Goal: Task Accomplishment & Management: Manage account settings

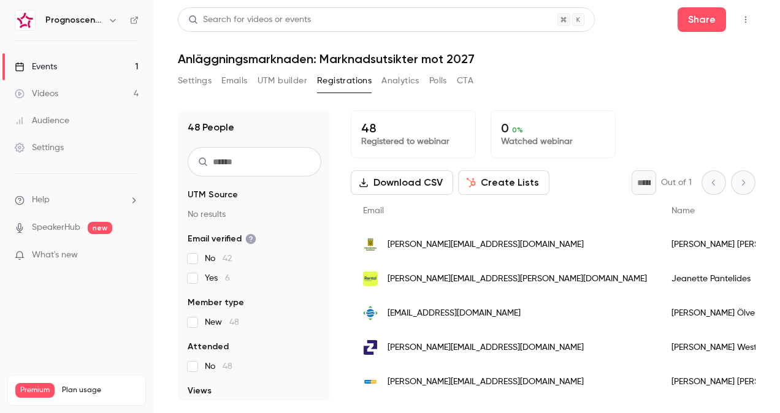
scroll to position [123, 0]
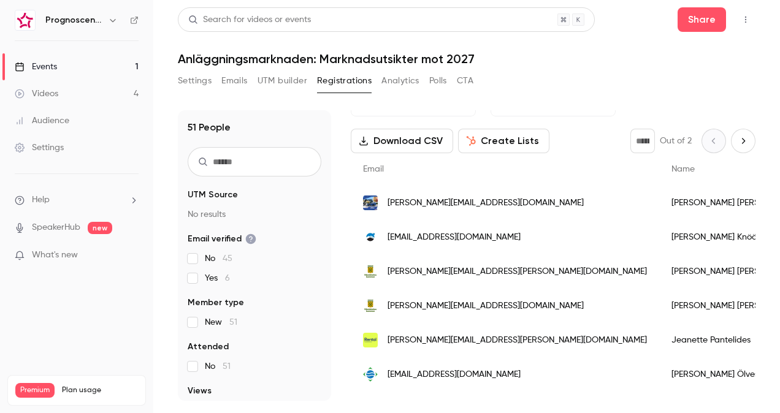
scroll to position [61, 0]
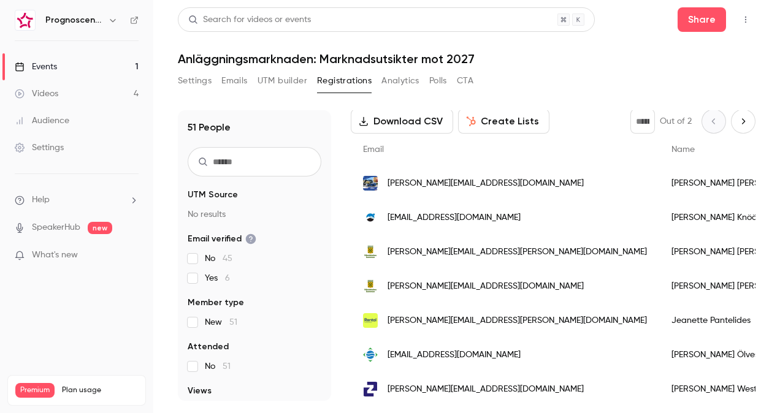
click at [488, 215] on span "johan.knoos.wassara@lkab.com" at bounding box center [453, 217] width 133 height 13
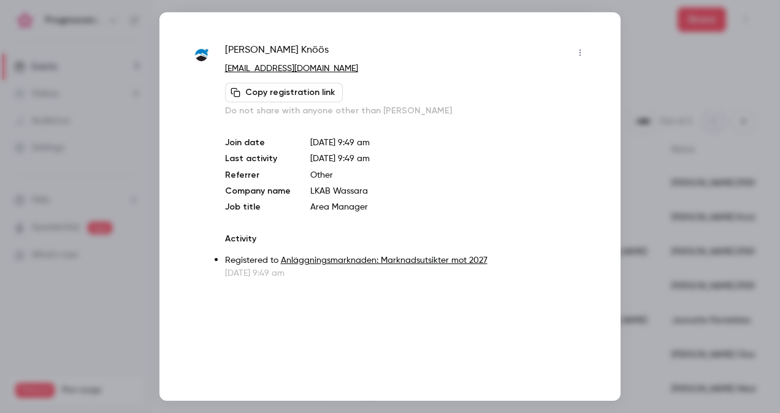
click at [631, 172] on div at bounding box center [390, 206] width 780 height 413
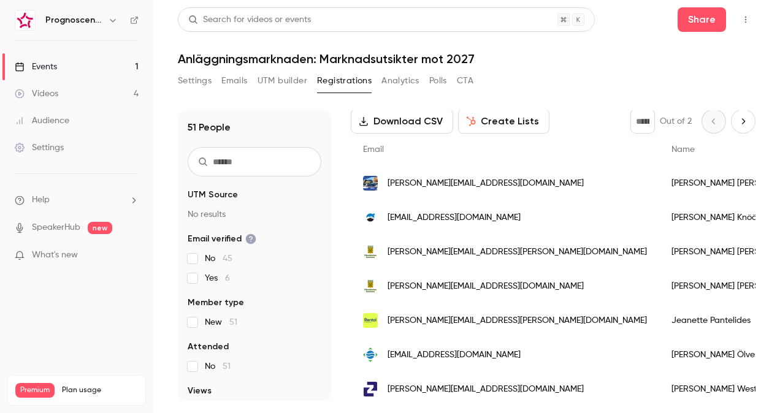
click at [473, 192] on div "[PERSON_NAME][EMAIL_ADDRESS][DOMAIN_NAME]" at bounding box center [505, 183] width 308 height 34
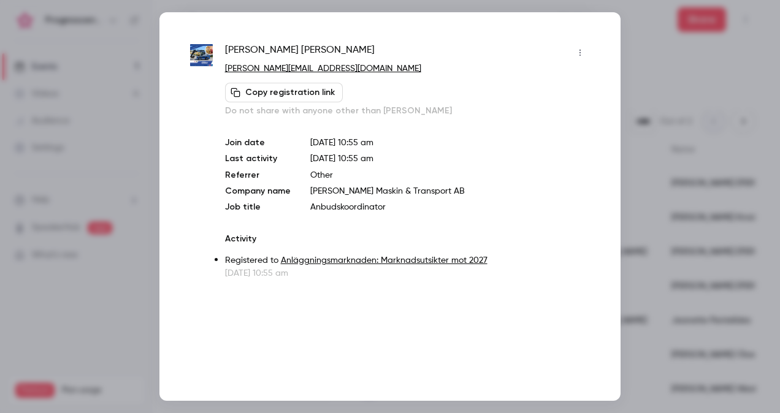
click at [621, 180] on div at bounding box center [390, 206] width 780 height 413
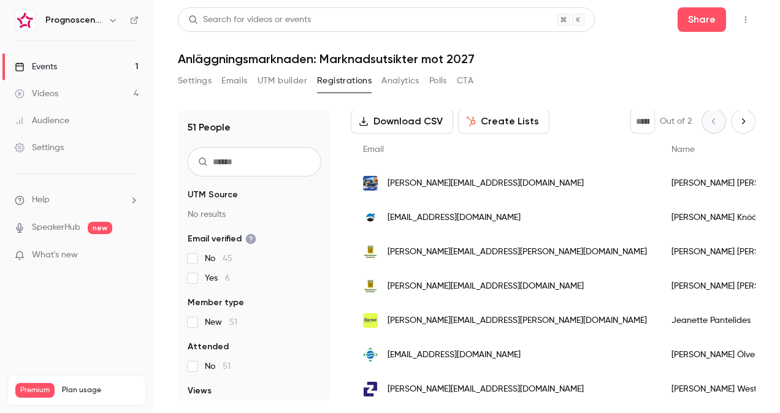
click at [452, 320] on span "[PERSON_NAME][EMAIL_ADDRESS][PERSON_NAME][DOMAIN_NAME]" at bounding box center [516, 320] width 259 height 13
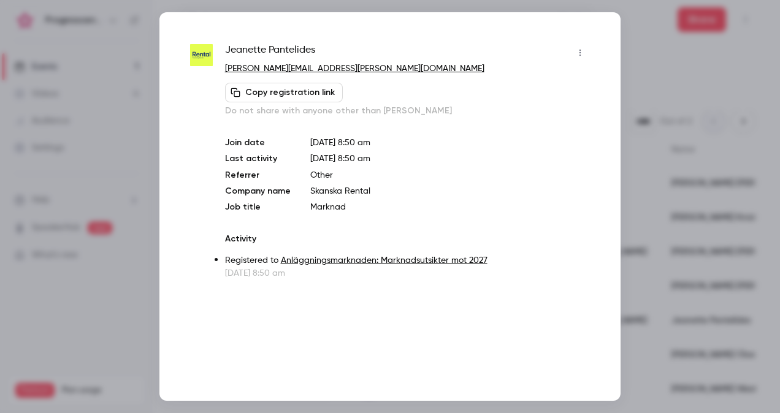
click at [659, 217] on div at bounding box center [390, 206] width 780 height 413
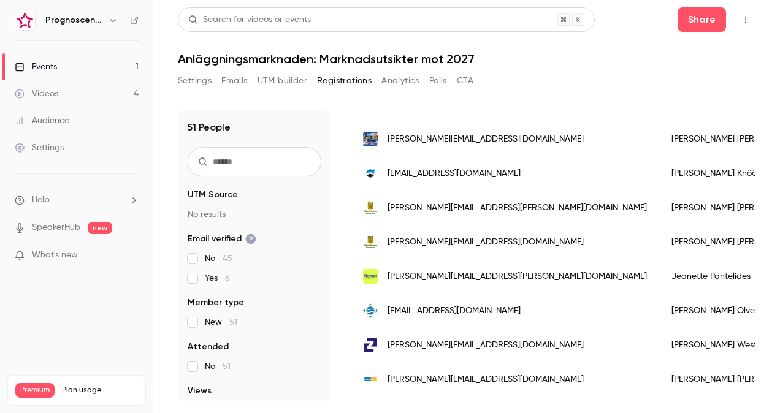
scroll to position [0, 0]
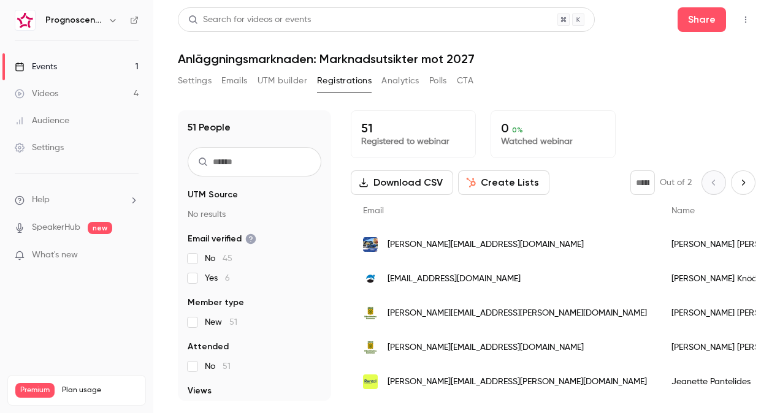
click at [487, 287] on div "[EMAIL_ADDRESS][DOMAIN_NAME]" at bounding box center [505, 279] width 308 height 34
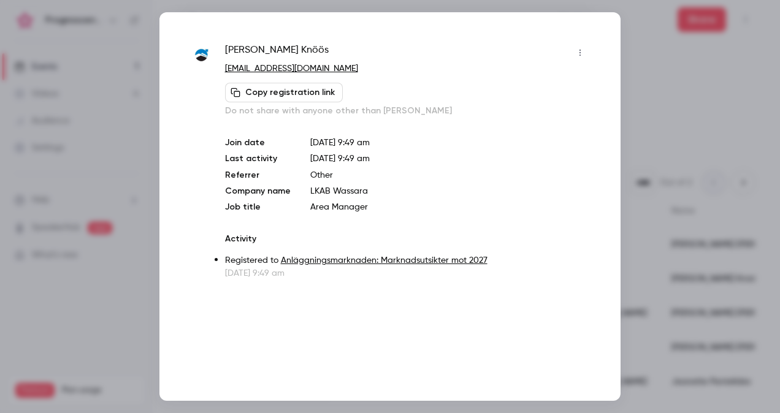
click at [678, 182] on div at bounding box center [390, 206] width 780 height 413
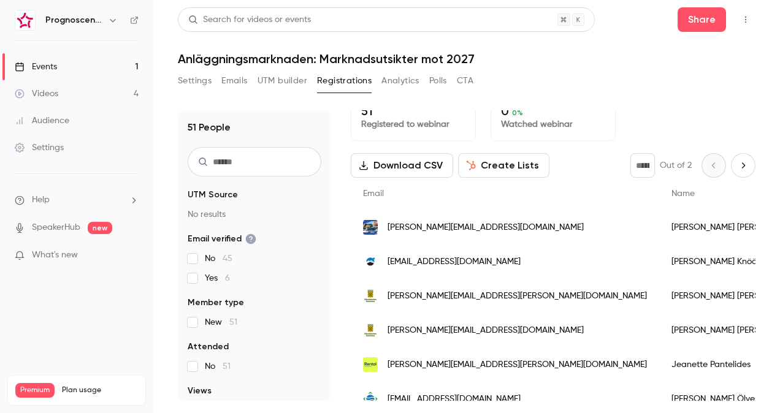
scroll to position [61, 0]
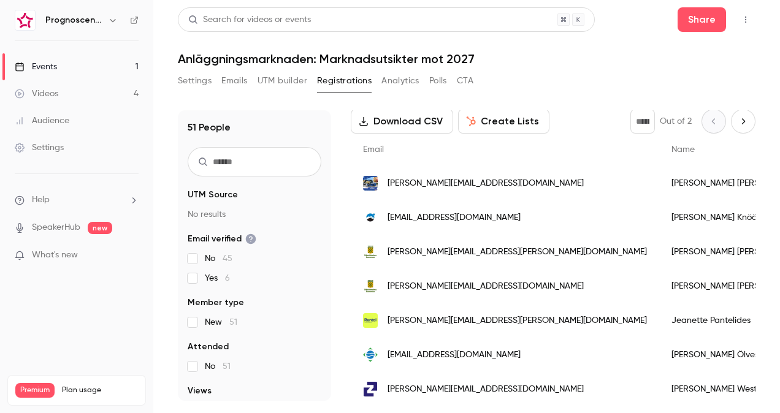
click at [434, 184] on span "martina@nordberghs.se" at bounding box center [485, 183] width 196 height 13
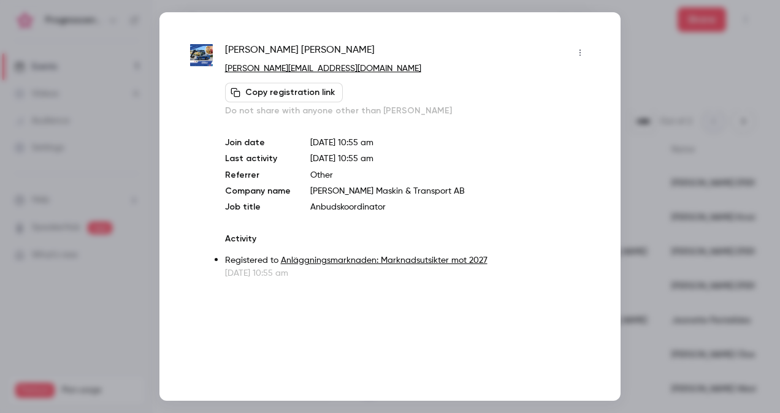
click at [602, 142] on div "Martina Dahl martina@nordberghs.se Copy registration link Do not share with any…" at bounding box center [389, 206] width 461 height 389
click at [701, 104] on div at bounding box center [390, 206] width 780 height 413
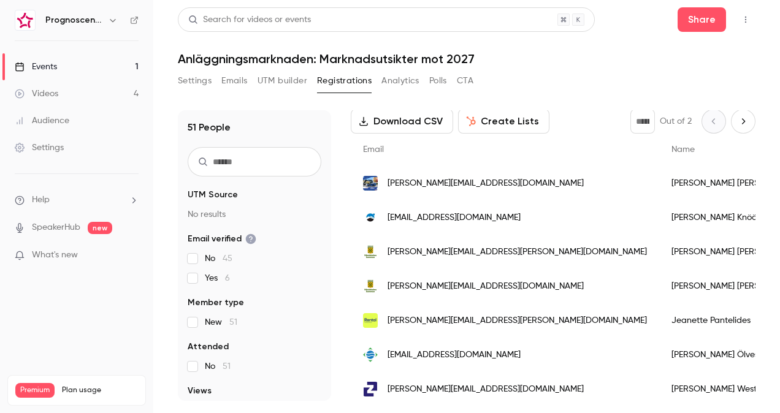
click at [434, 213] on span "[EMAIL_ADDRESS][DOMAIN_NAME]" at bounding box center [453, 217] width 133 height 13
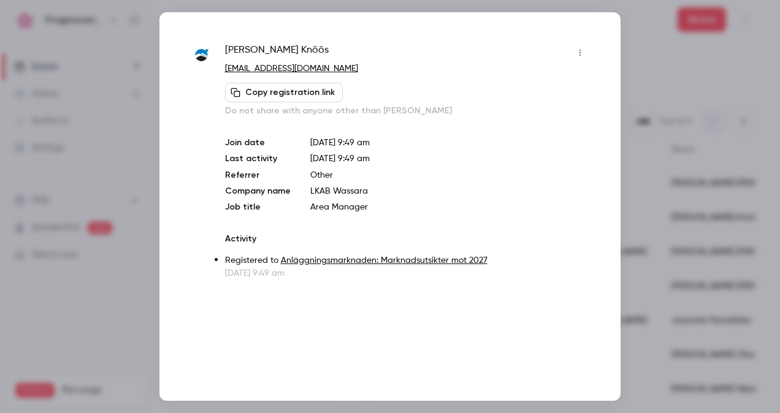
click at [645, 169] on div at bounding box center [390, 206] width 780 height 413
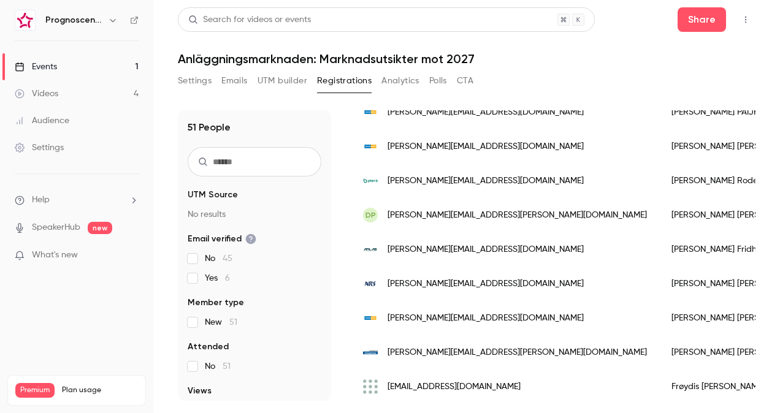
scroll to position [674, 0]
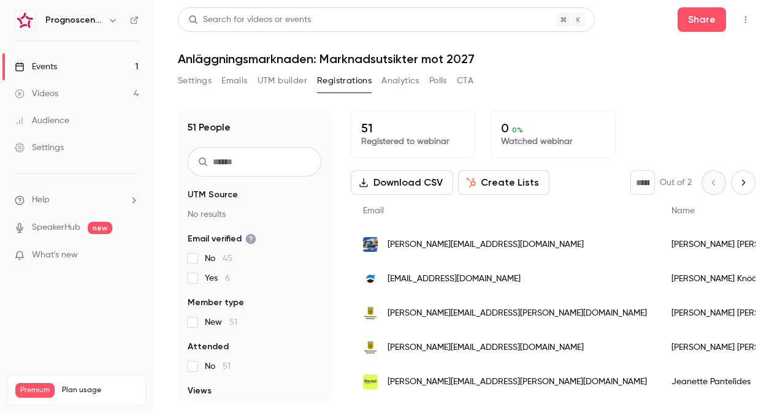
click at [422, 246] on span "martina@nordberghs.se" at bounding box center [485, 244] width 196 height 13
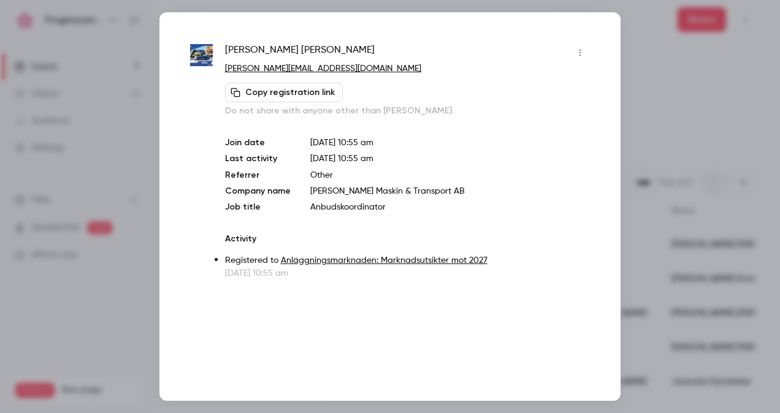
click at [642, 178] on div at bounding box center [390, 206] width 780 height 413
